Goal: Task Accomplishment & Management: Use online tool/utility

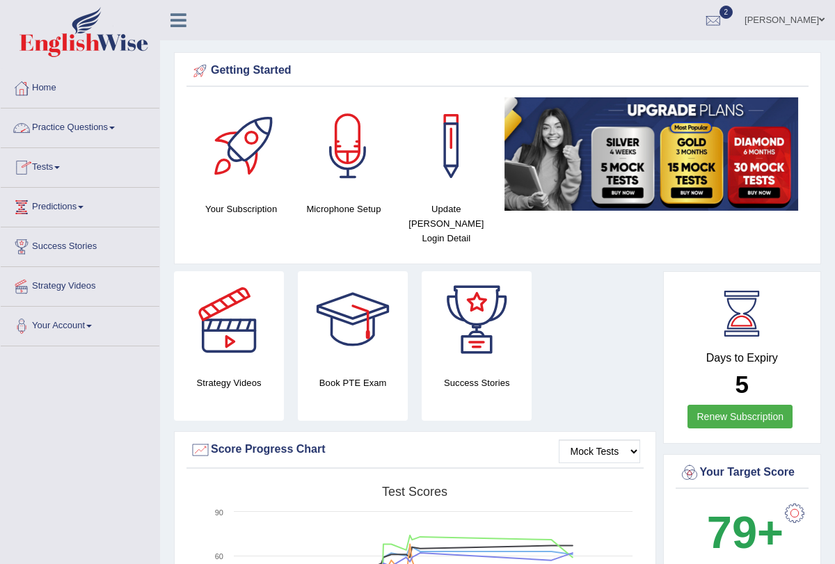
click at [66, 167] on link "Tests" at bounding box center [80, 165] width 159 height 35
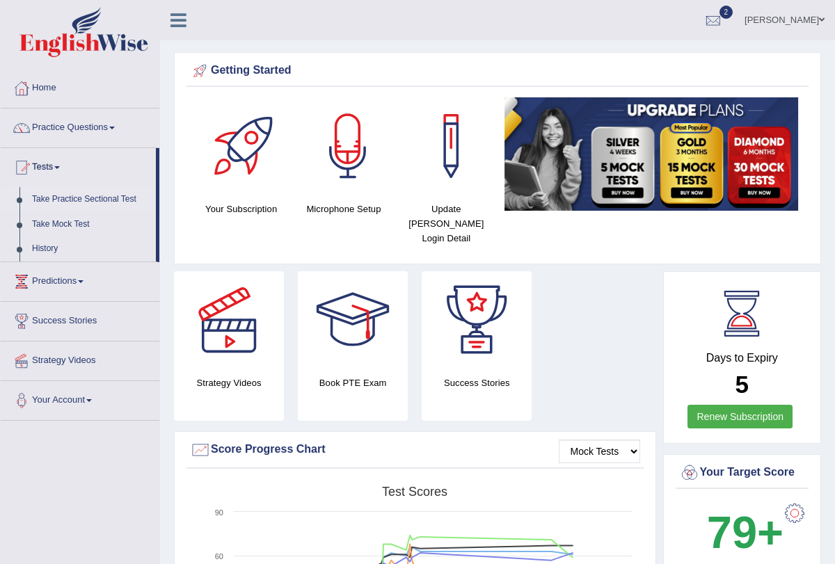
click at [112, 200] on link "Take Practice Sectional Test" at bounding box center [91, 199] width 130 height 25
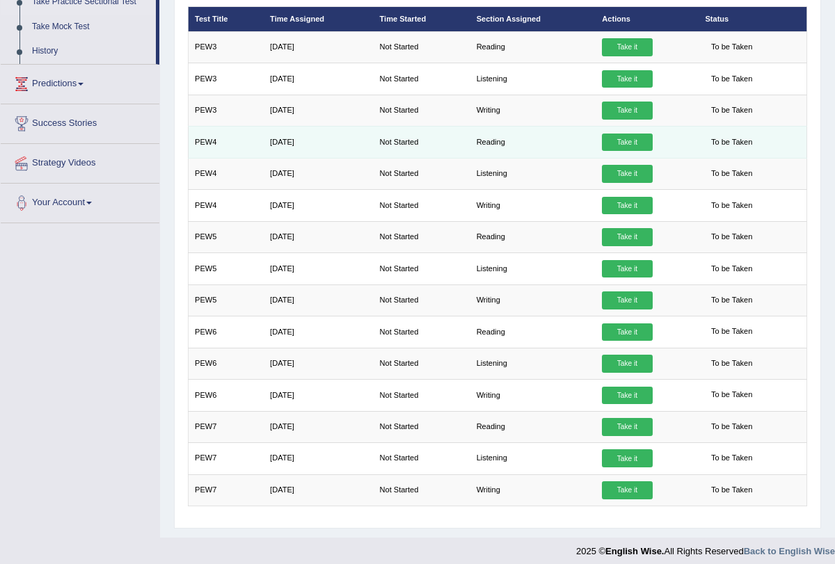
scroll to position [135, 0]
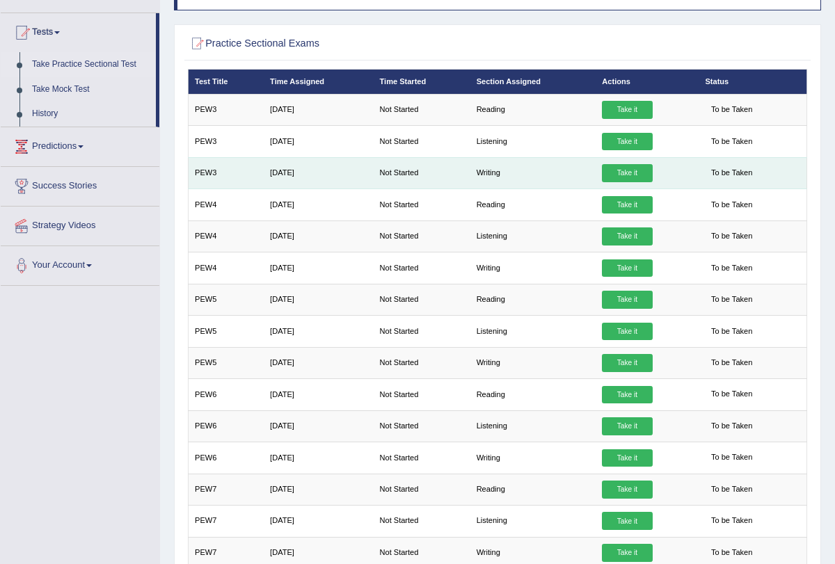
click at [621, 168] on link "Take it" at bounding box center [627, 173] width 50 height 18
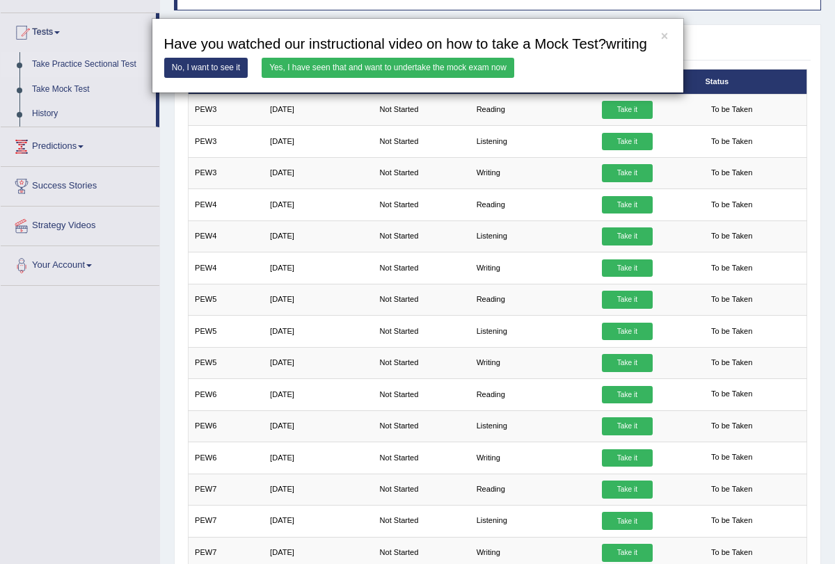
click at [442, 78] on link "Yes, I have seen that and want to undertake the mock exam now" at bounding box center [388, 68] width 253 height 20
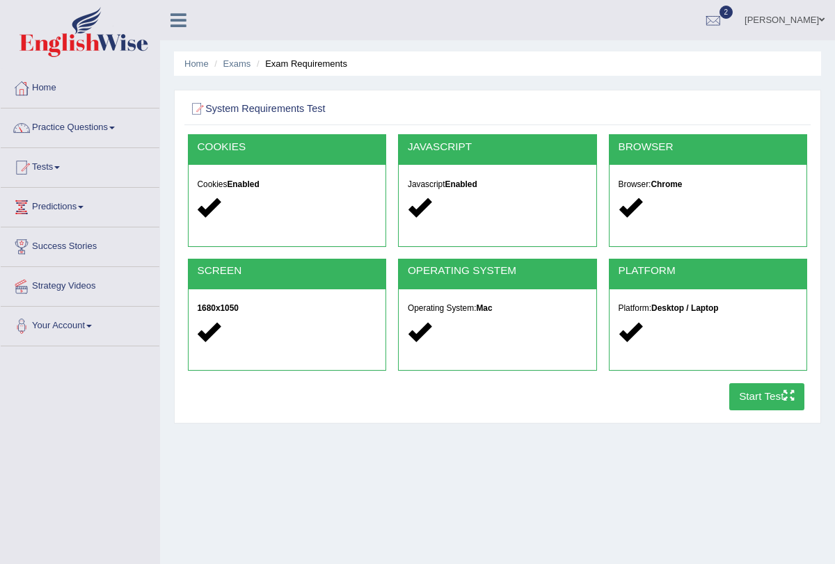
click at [744, 393] on button "Start Test" at bounding box center [767, 396] width 76 height 27
